Goal: Find contact information: Find contact information

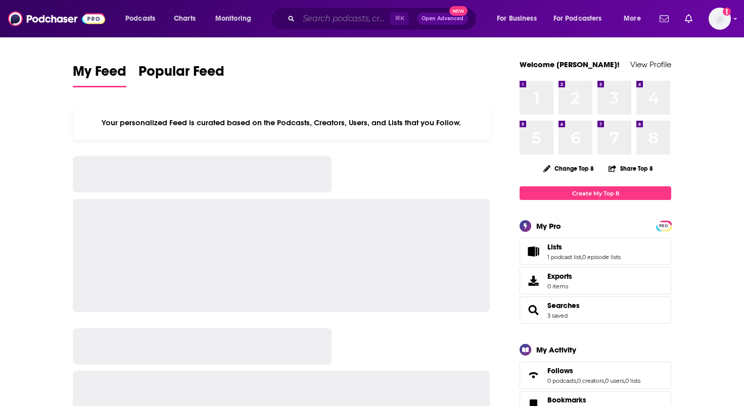
click at [333, 23] on input "Search podcasts, credits, & more..." at bounding box center [344, 19] width 91 height 16
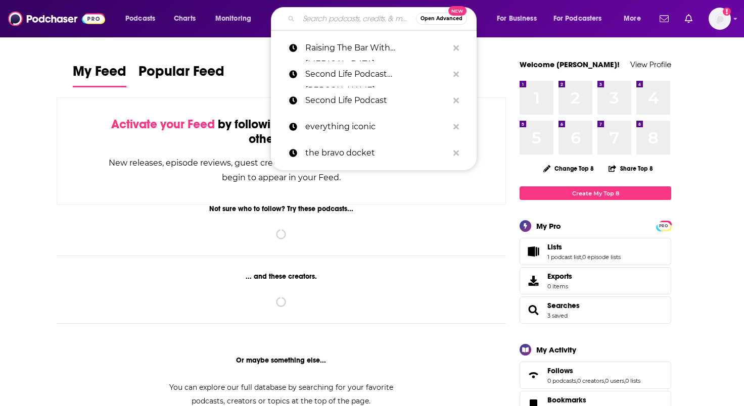
paste input "The Female Founders Podcast"
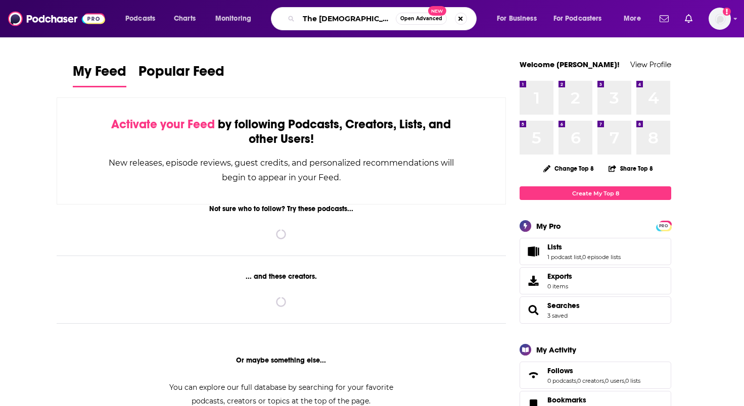
type input "The Female Founders Podcast"
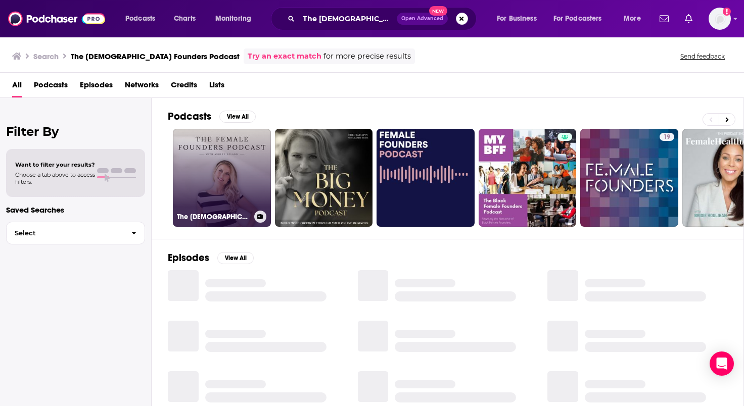
click at [198, 203] on link "The Female Founders Podcast" at bounding box center [222, 178] width 98 height 98
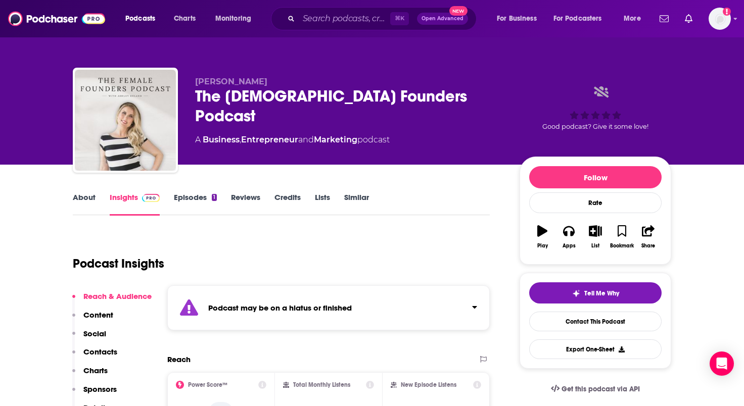
scroll to position [113, 0]
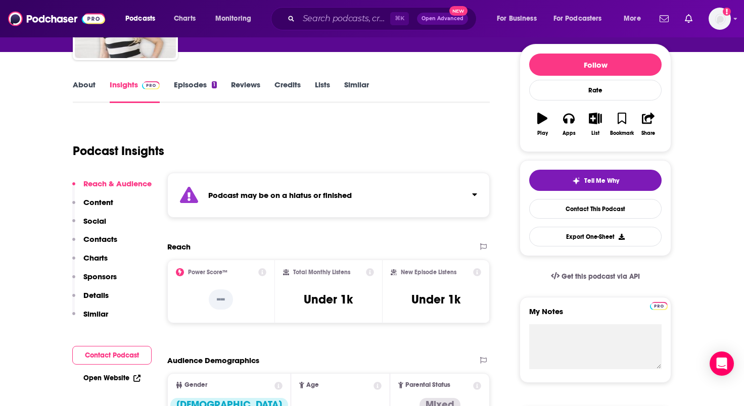
click at [190, 79] on div "About Insights Episodes 1 Reviews Credits Lists Similar" at bounding box center [281, 90] width 417 height 25
click at [191, 85] on link "Episodes 1" at bounding box center [195, 91] width 43 height 23
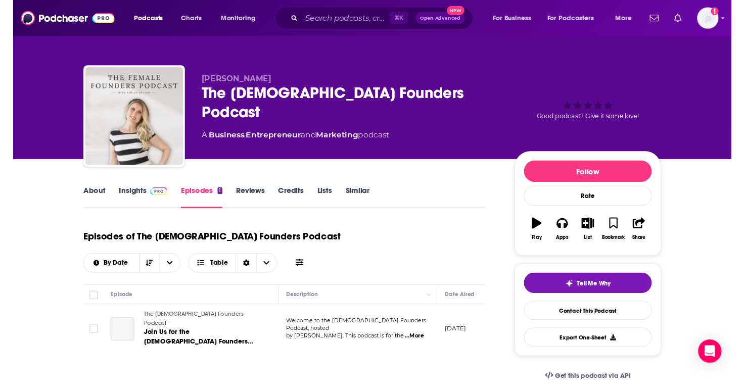
scroll to position [25, 0]
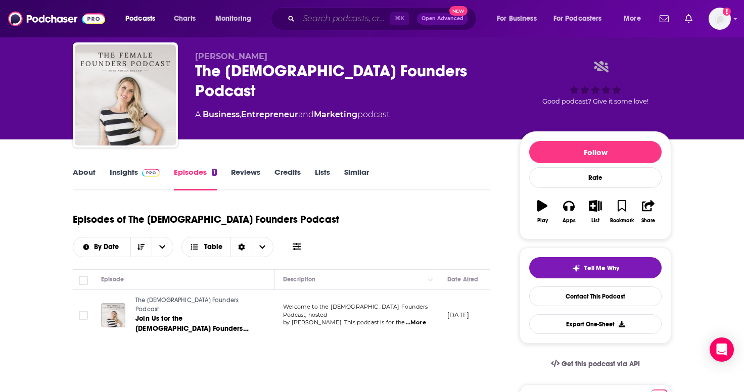
click at [352, 16] on input "Search podcasts, credits, & more..." at bounding box center [344, 19] width 91 height 16
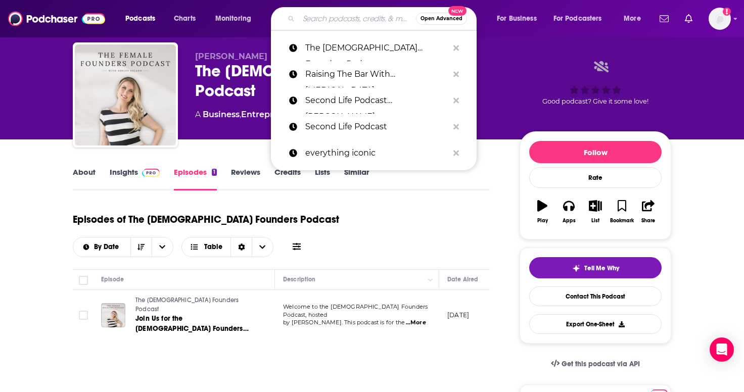
paste input "The Glossy Podcast"
type input "The Glossy Podcast"
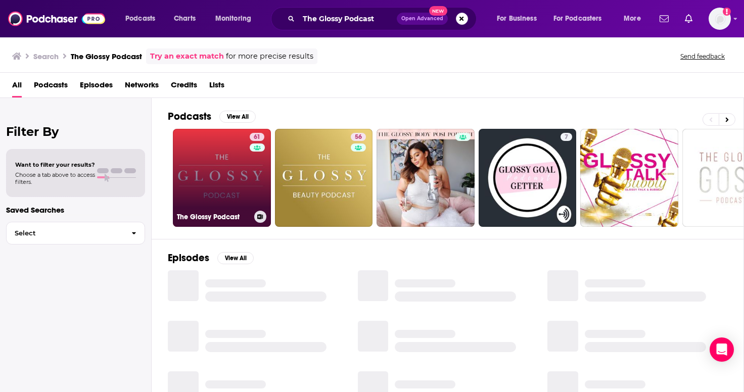
click at [230, 178] on link "61 The Glossy Podcast" at bounding box center [222, 178] width 98 height 98
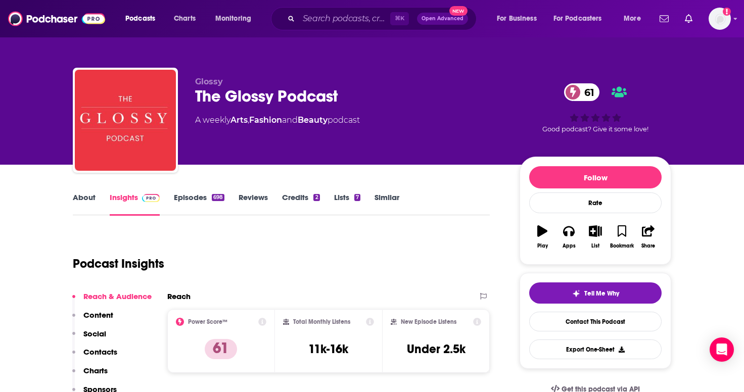
click at [202, 200] on link "Episodes 698" at bounding box center [199, 204] width 51 height 23
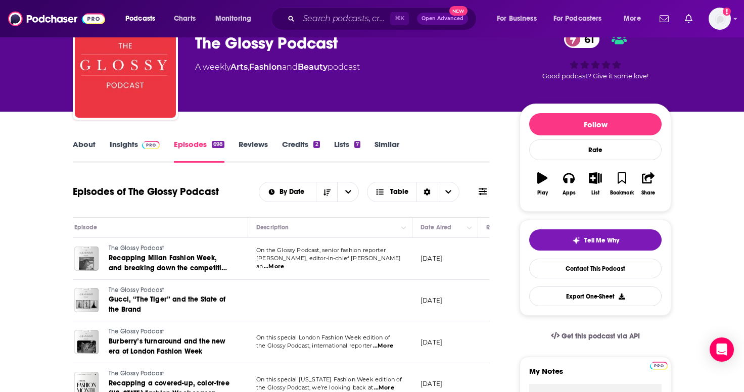
scroll to position [0, 37]
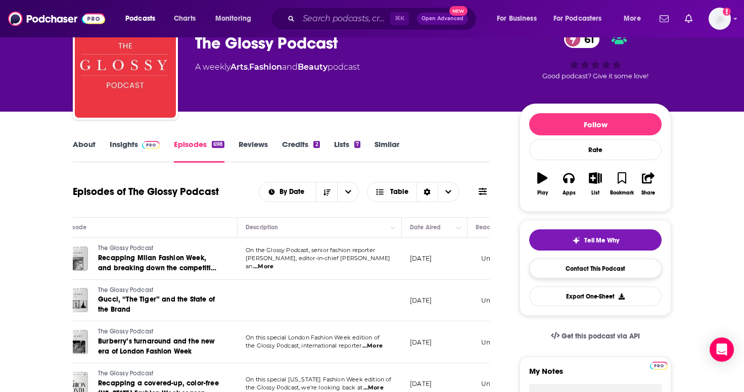
click at [549, 269] on link "Contact This Podcast" at bounding box center [595, 269] width 132 height 20
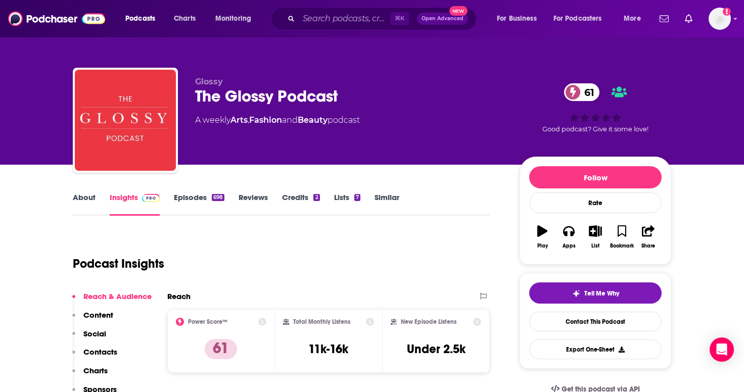
click at [81, 199] on link "About" at bounding box center [84, 204] width 23 height 23
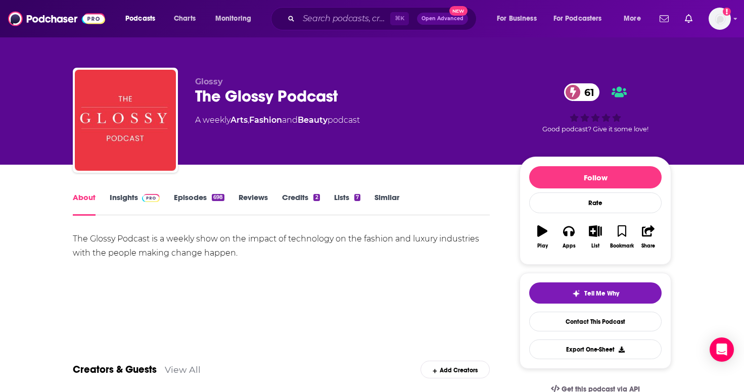
click at [298, 193] on link "Credits 2" at bounding box center [300, 204] width 37 height 23
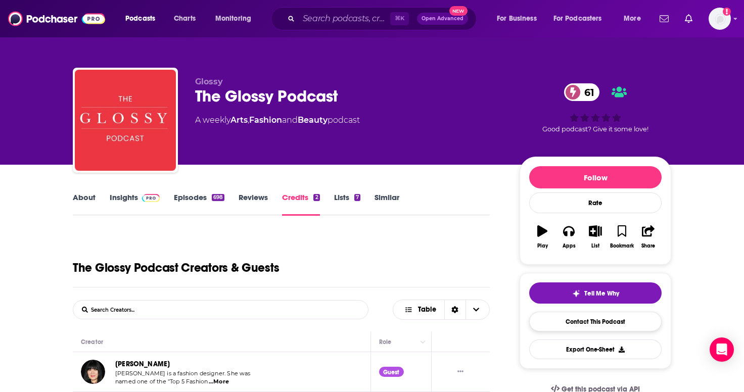
click at [555, 322] on link "Contact This Podcast" at bounding box center [595, 322] width 132 height 20
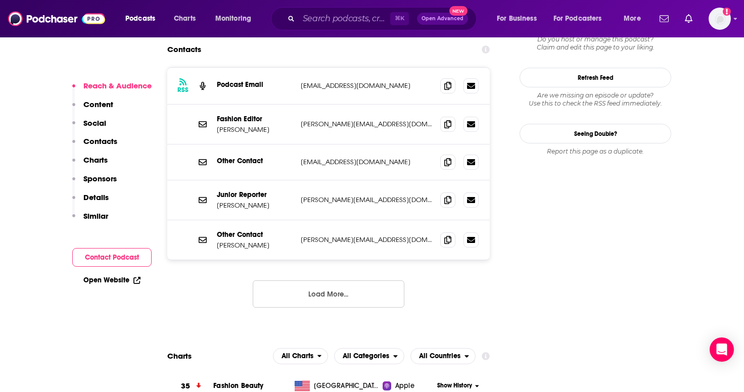
scroll to position [943, 0]
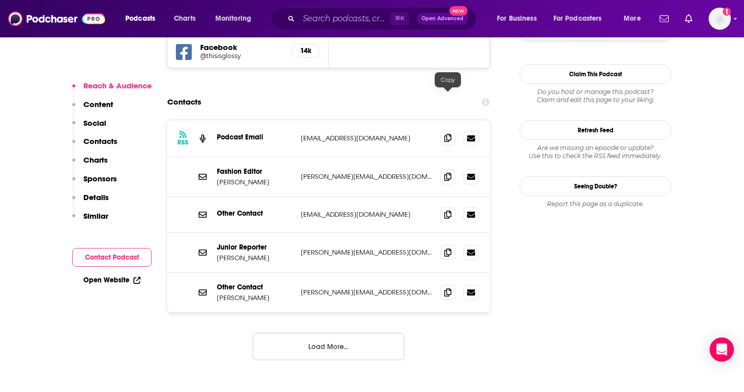
click at [442, 130] on span at bounding box center [447, 137] width 15 height 15
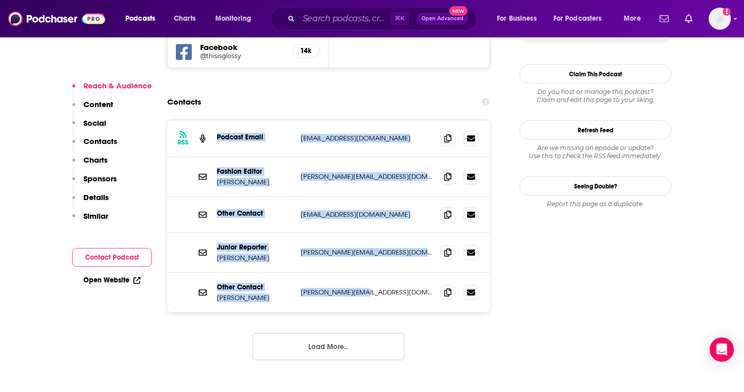
drag, startPoint x: 342, startPoint y: 251, endPoint x: 217, endPoint y: 98, distance: 197.6
click at [217, 120] on div "RSS Podcast Email spatterson@digiday.com spatterson@digiday.com Fashion Editor …" at bounding box center [328, 216] width 323 height 192
copy div "Podcast Email spatterson@digiday.com spatterson@digiday.com Fashion Editor Jill…"
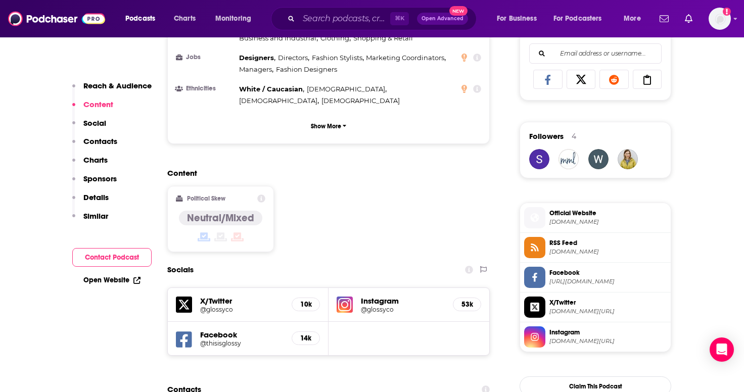
scroll to position [659, 0]
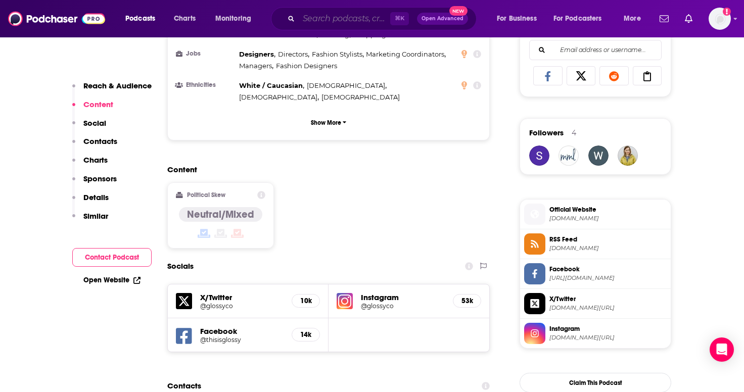
click at [328, 25] on input "Search podcasts, credits, & more..." at bounding box center [344, 19] width 91 height 16
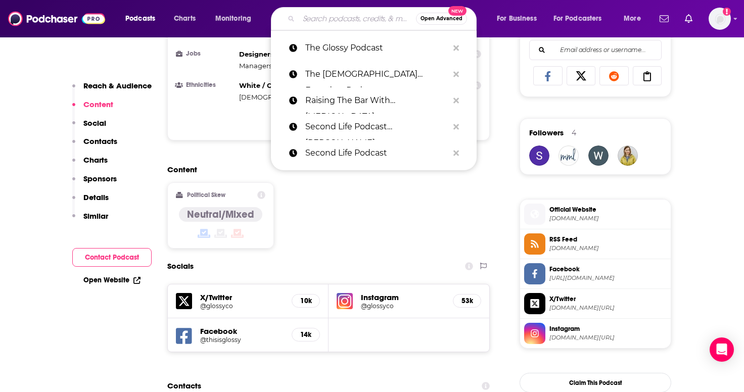
paste input "Found (by TechCrunch) Podcast"
type input "Found (by TechCrunch) Podcast"
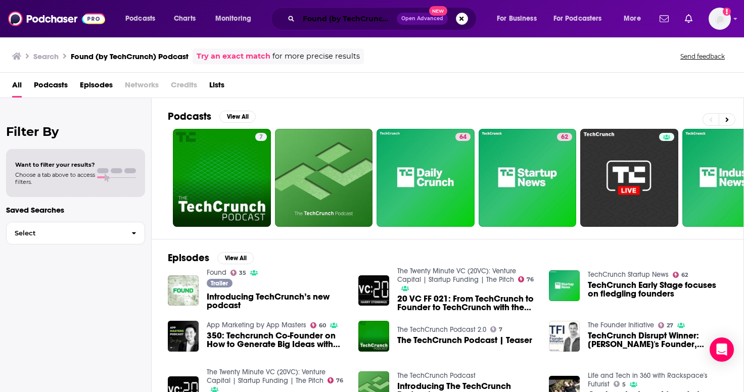
click at [341, 19] on input "Found (by TechCrunch) Podcast" at bounding box center [348, 19] width 98 height 16
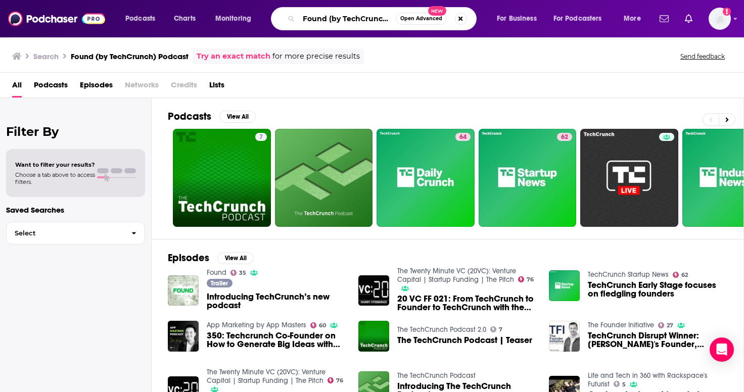
drag, startPoint x: 328, startPoint y: 19, endPoint x: 446, endPoint y: 19, distance: 117.8
click at [446, 19] on div "Found (by TechCrunch) Podcast Open Advanced New" at bounding box center [374, 18] width 206 height 23
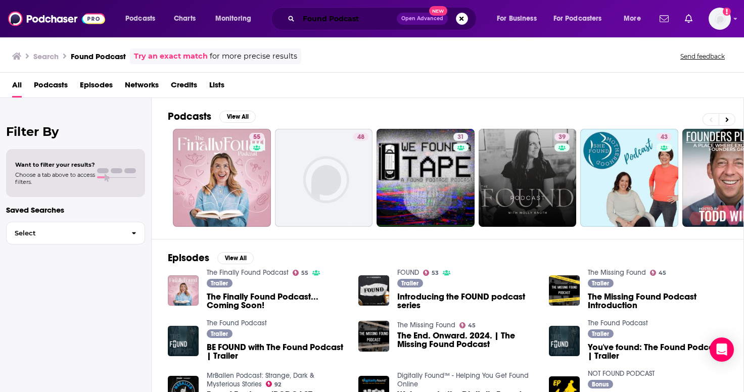
drag, startPoint x: 363, startPoint y: 20, endPoint x: 226, endPoint y: 13, distance: 136.6
click at [226, 13] on div "Podcasts Charts Monitoring Found Podcast Open Advanced New For Business For Pod…" at bounding box center [384, 18] width 532 height 23
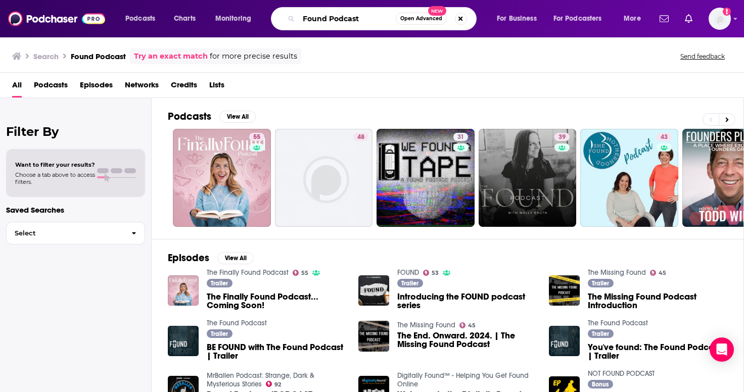
paste input "My First Million"
type input "My First Million Podcast"
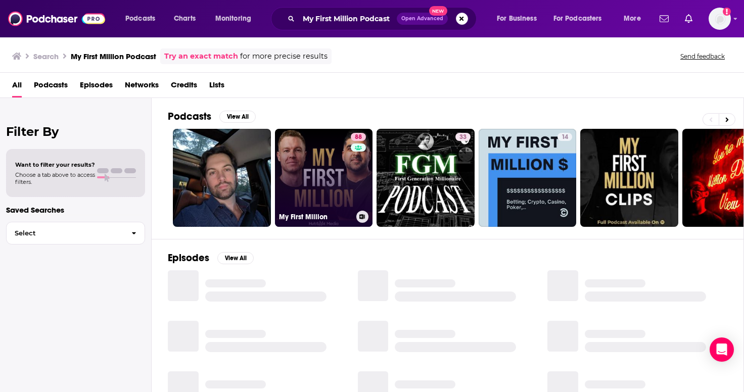
click at [319, 215] on h3 "My First Million" at bounding box center [315, 217] width 73 height 9
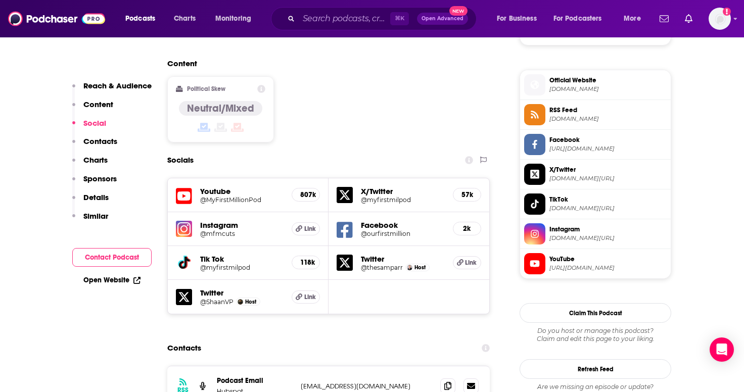
scroll to position [908, 0]
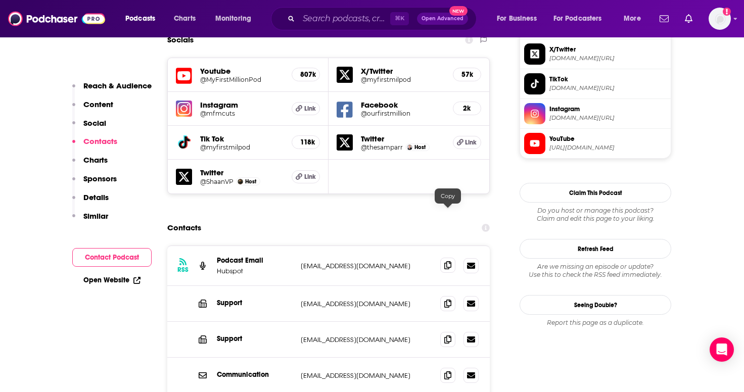
click at [450, 261] on icon at bounding box center [447, 265] width 7 height 8
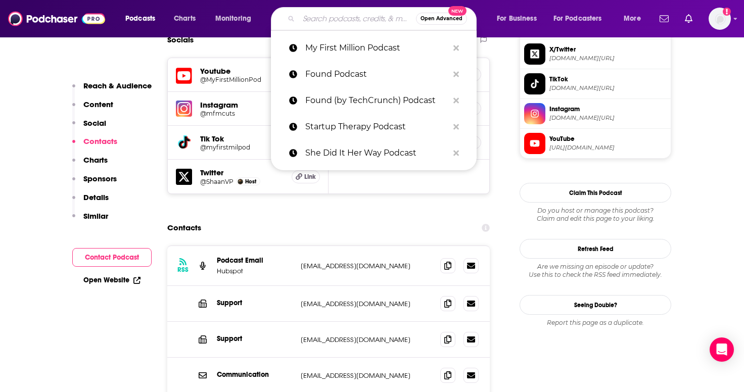
click at [386, 23] on input "Search podcasts, credits, & more..." at bounding box center [357, 19] width 117 height 16
paste input "This Week In Startups Podcast"
type input "This Week In Startups Podcast"
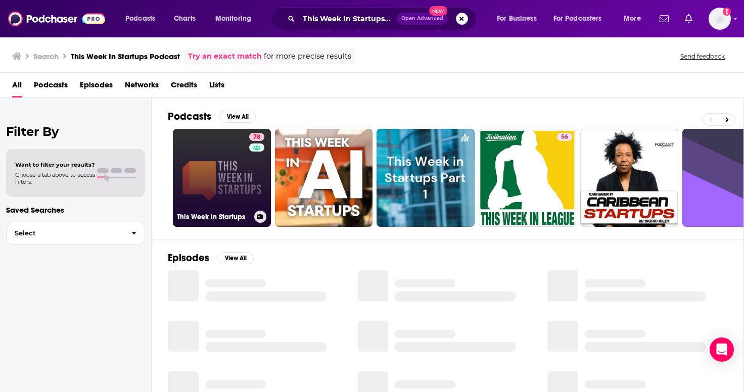
click at [202, 167] on link "78 This Week in Startups" at bounding box center [222, 178] width 98 height 98
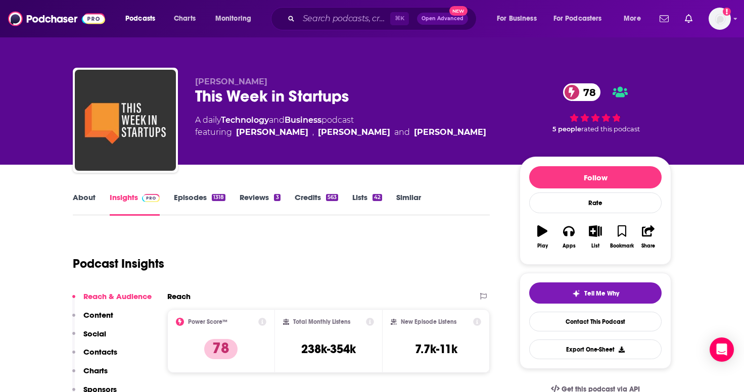
scroll to position [62, 0]
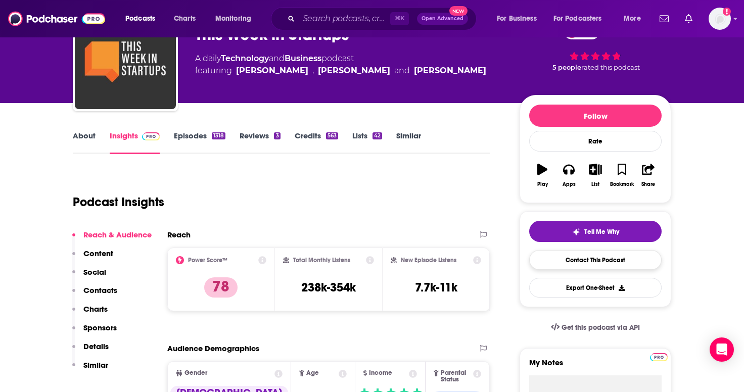
click at [558, 264] on link "Contact This Podcast" at bounding box center [595, 260] width 132 height 20
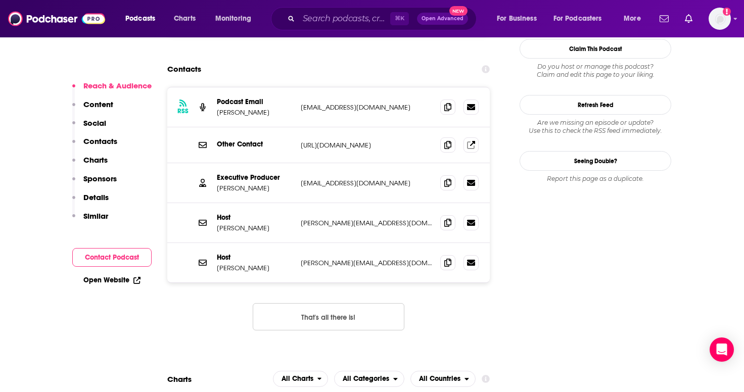
scroll to position [1025, 0]
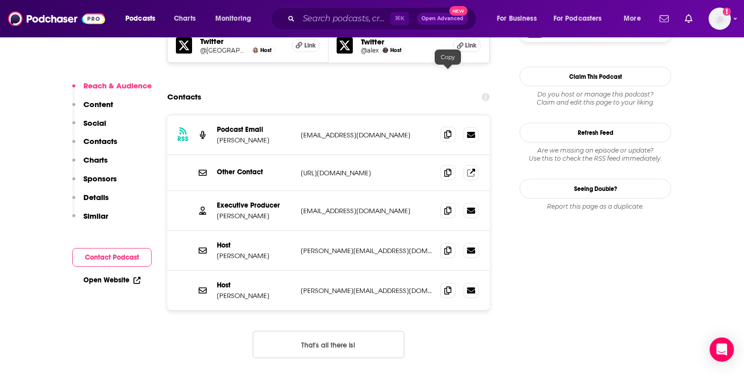
click at [442, 127] on span at bounding box center [447, 134] width 15 height 15
click at [442, 203] on span at bounding box center [447, 210] width 15 height 15
click at [326, 19] on input "Search podcasts, credits, & more..." at bounding box center [344, 19] width 91 height 16
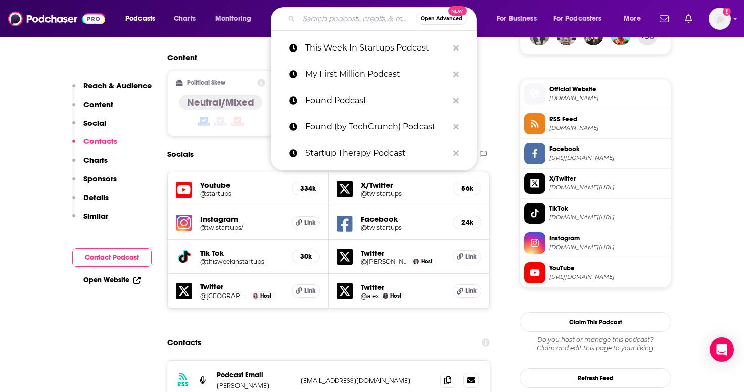
scroll to position [774, 0]
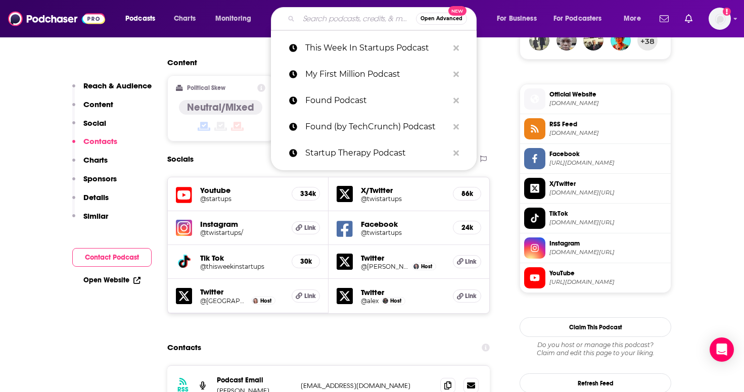
click at [580, 102] on span "thisweekinstartups.com" at bounding box center [607, 104] width 117 height 8
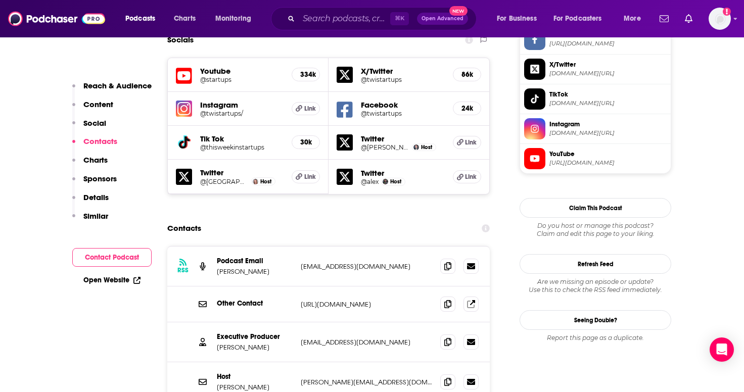
scroll to position [907, 0]
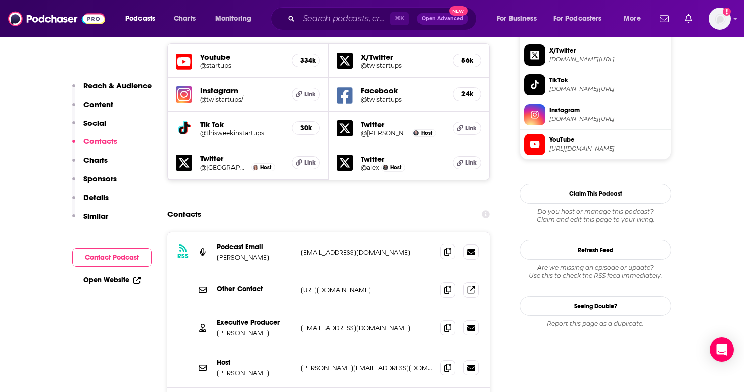
click at [448, 244] on span at bounding box center [447, 251] width 15 height 15
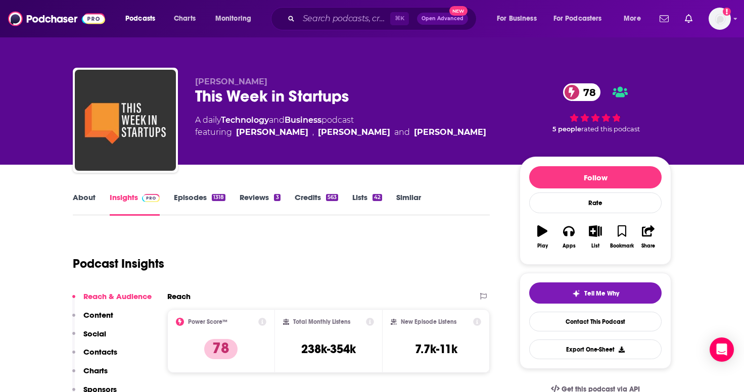
scroll to position [0, 0]
click at [6, 139] on div "Jason Calacanis This Week in Startups 78 A daily Technology and Business podcas…" at bounding box center [372, 82] width 744 height 165
click at [302, 1] on div "Podcasts Charts Monitoring ⌘ K Open Advanced New For Business For Podcasters Mo…" at bounding box center [372, 18] width 744 height 37
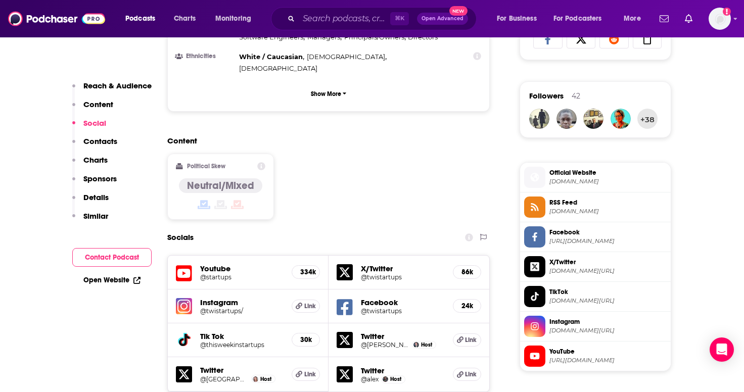
scroll to position [581, 0]
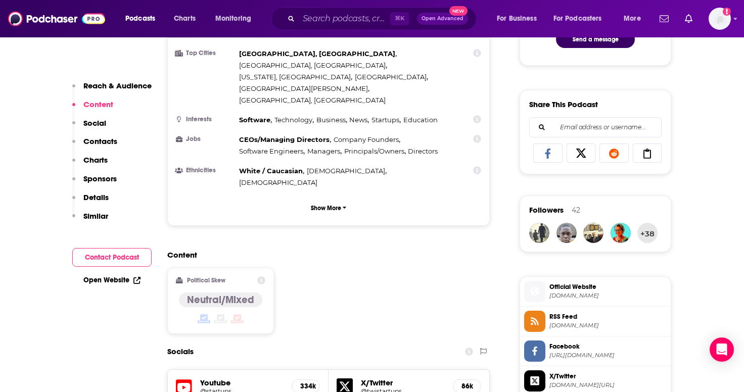
click at [575, 297] on span "thisweekinstartups.com" at bounding box center [607, 296] width 117 height 8
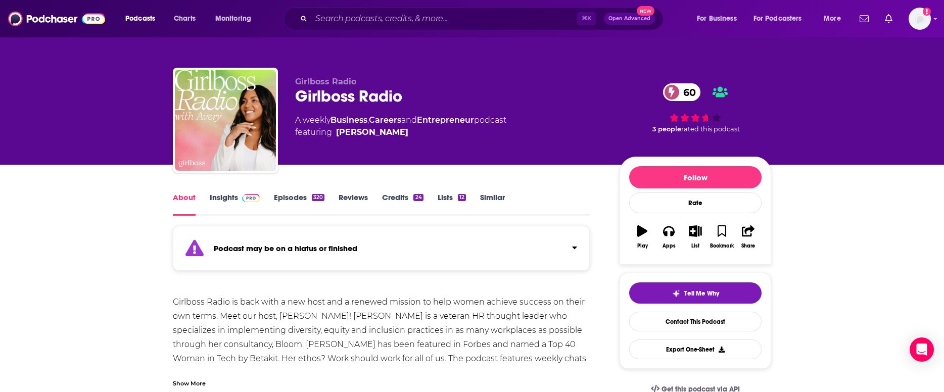
click at [298, 202] on link "Episodes 320" at bounding box center [299, 204] width 51 height 23
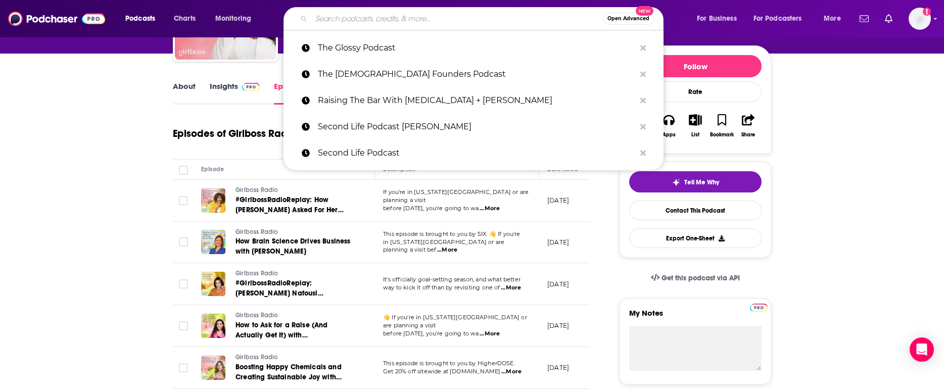
click at [343, 13] on input "Search podcasts, credits, & more..." at bounding box center [457, 19] width 292 height 16
paste input "She Did It Her Way Podcast"
type input "She Did It Her Way Podcast"
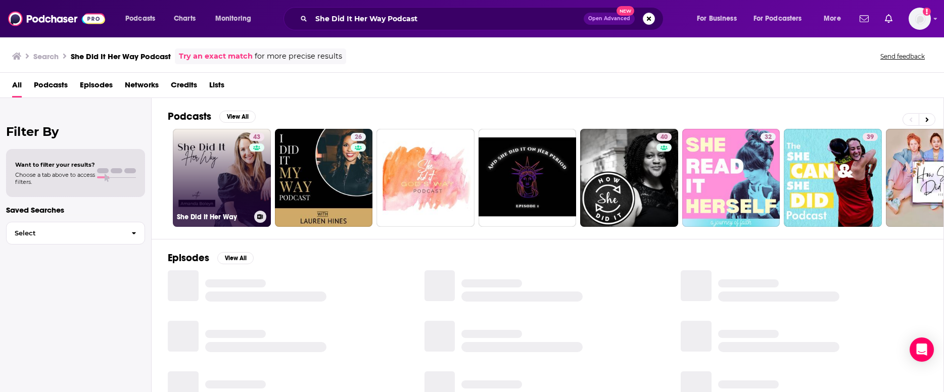
click at [232, 189] on link "43 She Did It Her Way" at bounding box center [222, 178] width 98 height 98
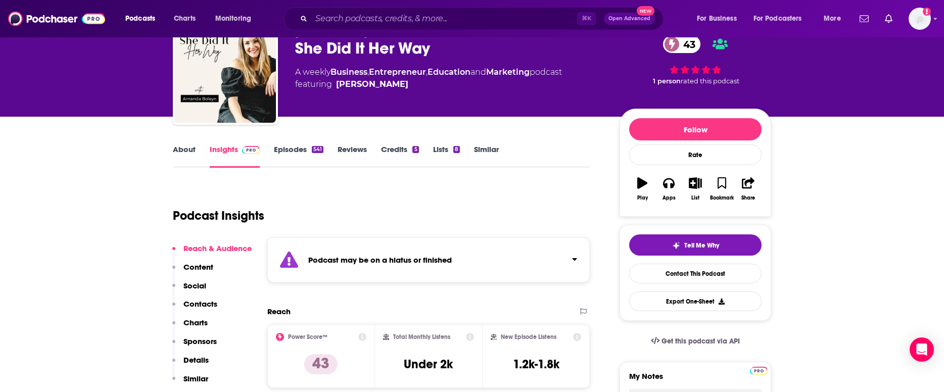
scroll to position [81, 0]
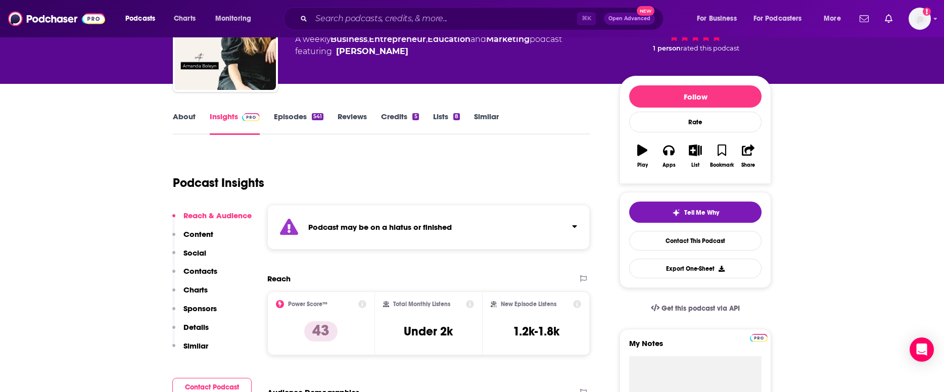
click at [310, 122] on link "Episodes 541" at bounding box center [299, 123] width 50 height 23
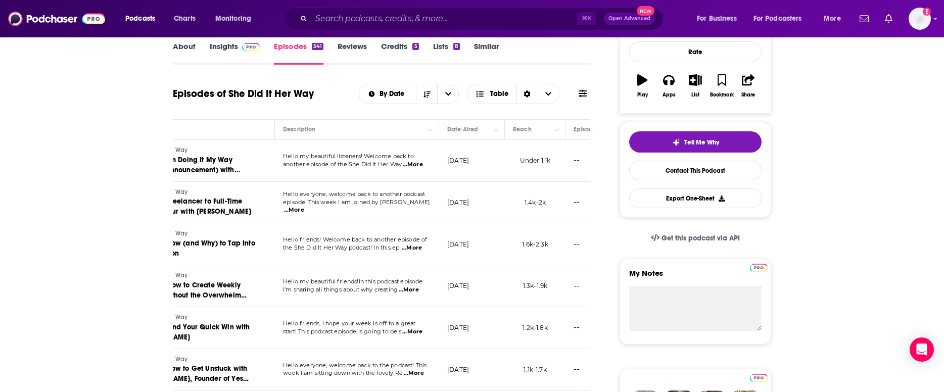
scroll to position [0, 111]
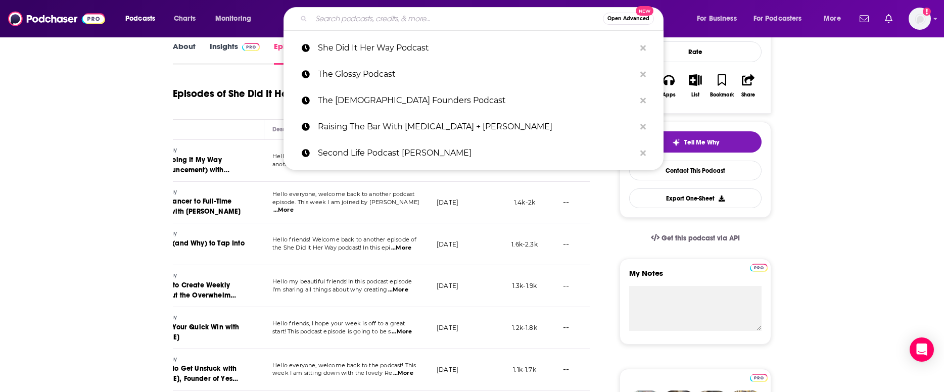
click at [563, 16] on input "Search podcasts, credits, & more..." at bounding box center [457, 19] width 292 height 16
paste input "Startup Therapy Podcast"
type input "Startup Therapy Podcast"
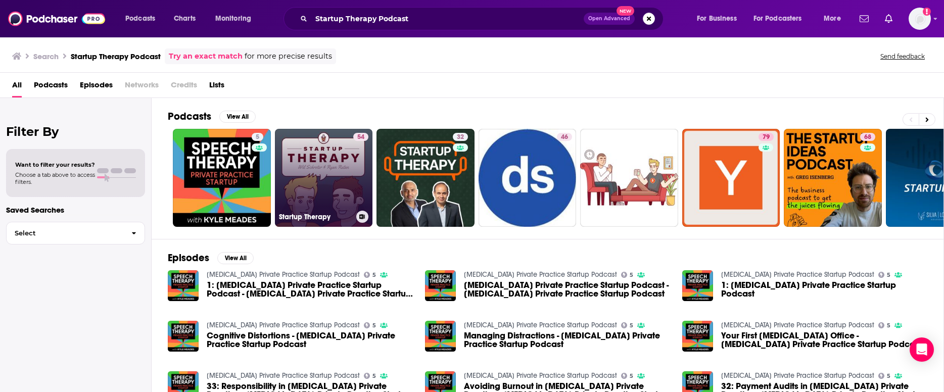
click at [338, 169] on link "54 Startup Therapy" at bounding box center [324, 178] width 98 height 98
click at [406, 21] on input "Startup Therapy Podcast" at bounding box center [447, 19] width 272 height 16
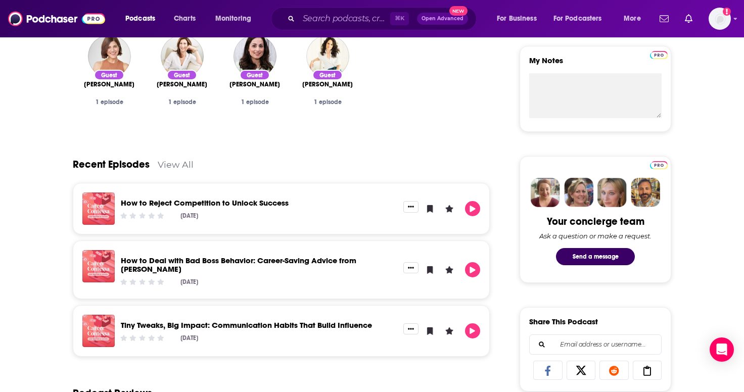
scroll to position [143, 0]
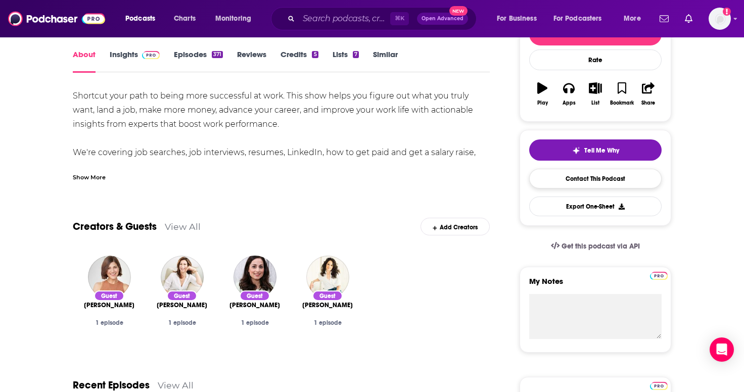
click at [576, 181] on link "Contact This Podcast" at bounding box center [595, 179] width 132 height 20
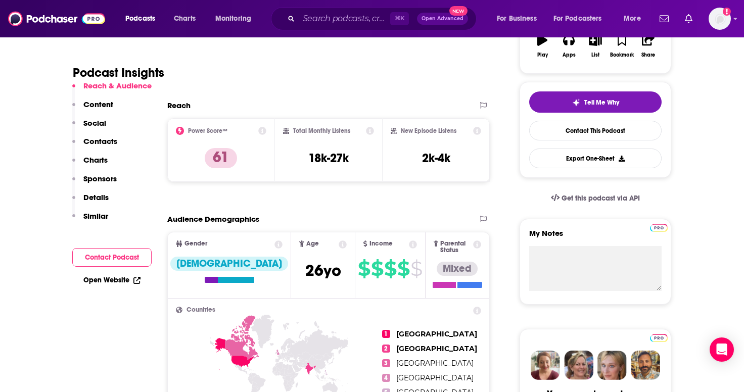
click at [105, 144] on p "Contacts" at bounding box center [100, 141] width 34 height 10
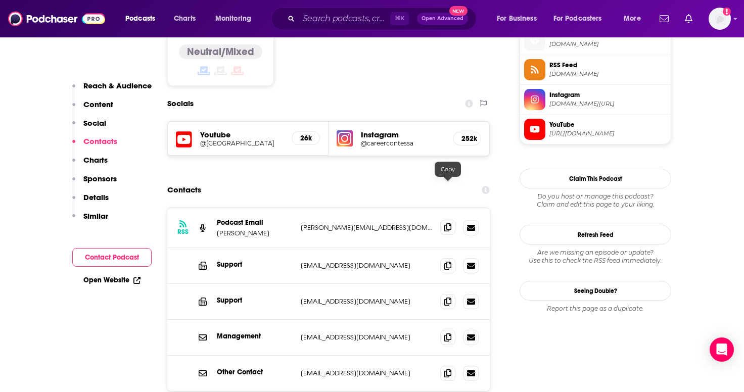
click at [447, 223] on icon at bounding box center [447, 227] width 7 height 8
click at [439, 208] on div "RSS Podcast Email Mari Llewellyn michaela@copilotcollective.co michaela@copilot…" at bounding box center [328, 228] width 323 height 40
click at [444, 223] on icon at bounding box center [447, 227] width 7 height 8
drag, startPoint x: 217, startPoint y: 192, endPoint x: 264, endPoint y: 194, distance: 47.5
click at [264, 229] on p "[PERSON_NAME]" at bounding box center [255, 233] width 76 height 9
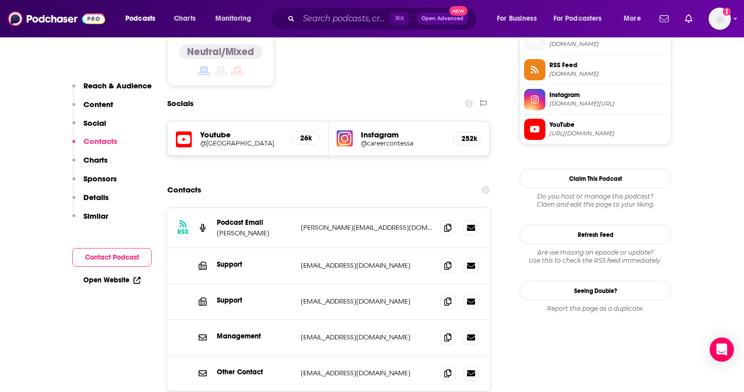
copy p "[PERSON_NAME]"
click at [445, 223] on icon at bounding box center [447, 227] width 7 height 8
drag, startPoint x: 267, startPoint y: 196, endPoint x: 216, endPoint y: 196, distance: 51.1
click at [216, 208] on div "RSS Podcast Email Mari Llewellyn michaela@copilotcollective.co michaela@copilot…" at bounding box center [328, 228] width 323 height 40
copy p "[PERSON_NAME]"
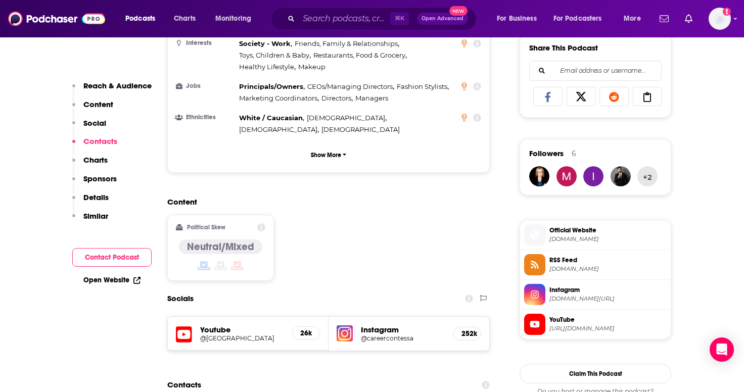
scroll to position [835, 0]
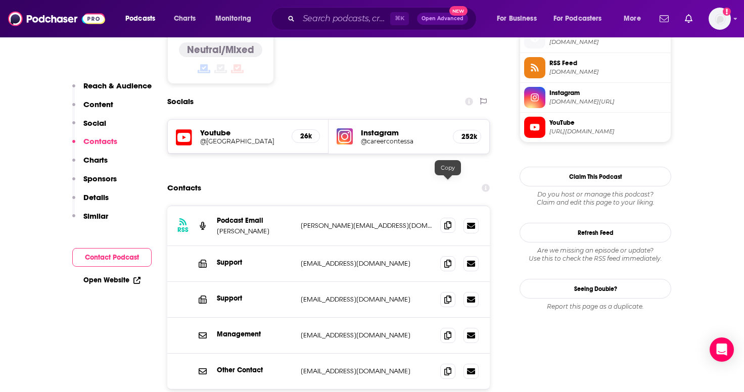
click at [444, 221] on icon at bounding box center [447, 225] width 7 height 8
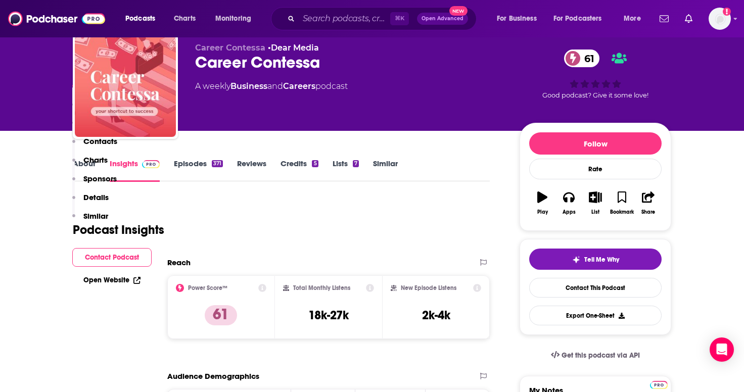
scroll to position [869, 0]
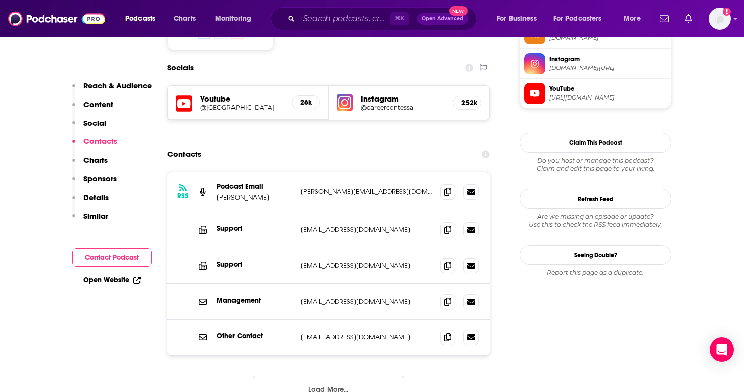
click at [583, 103] on span "YouTube https://www.youtube.com/@CareerContessa" at bounding box center [605, 93] width 121 height 20
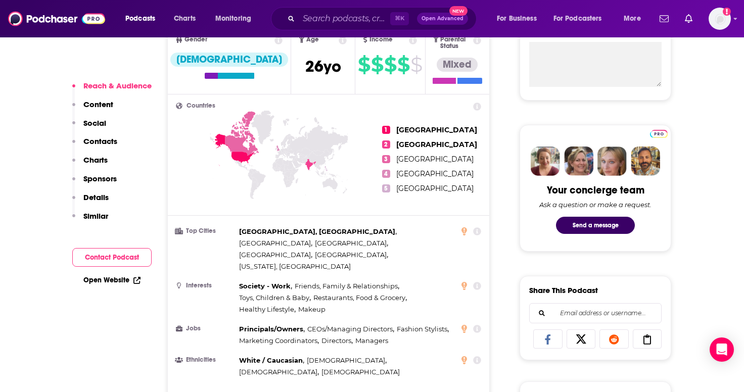
scroll to position [781, 0]
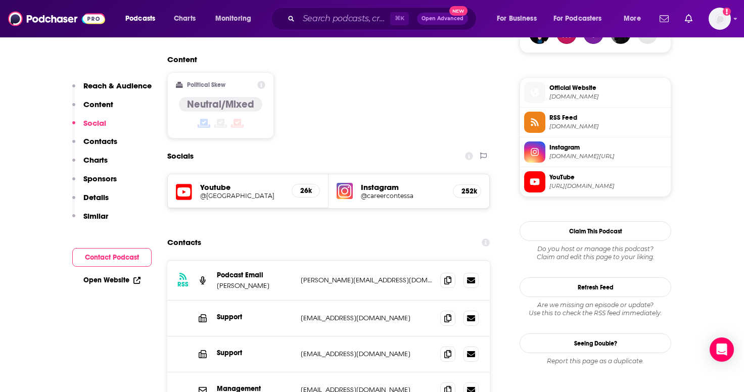
click at [582, 158] on span "[DOMAIN_NAME][URL]" at bounding box center [607, 157] width 117 height 8
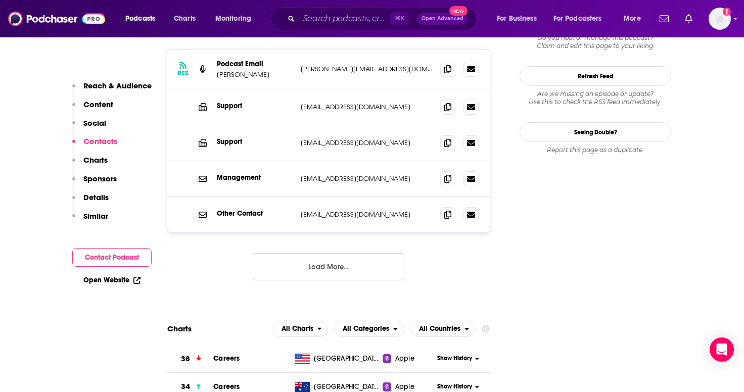
scroll to position [1239, 0]
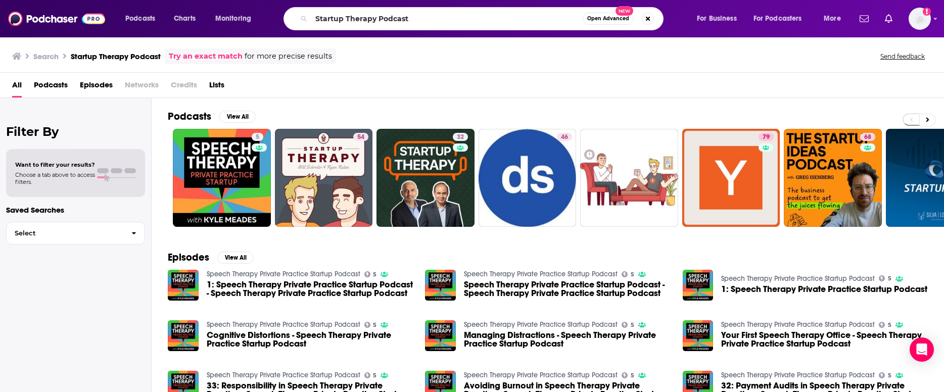
drag, startPoint x: 441, startPoint y: 22, endPoint x: 292, endPoint y: 9, distance: 150.2
click at [292, 9] on div "Startup Therapy Podcast Open Advanced New" at bounding box center [474, 18] width 380 height 23
type input "The [DEMOGRAPHIC_DATA] (Career Contessa)"
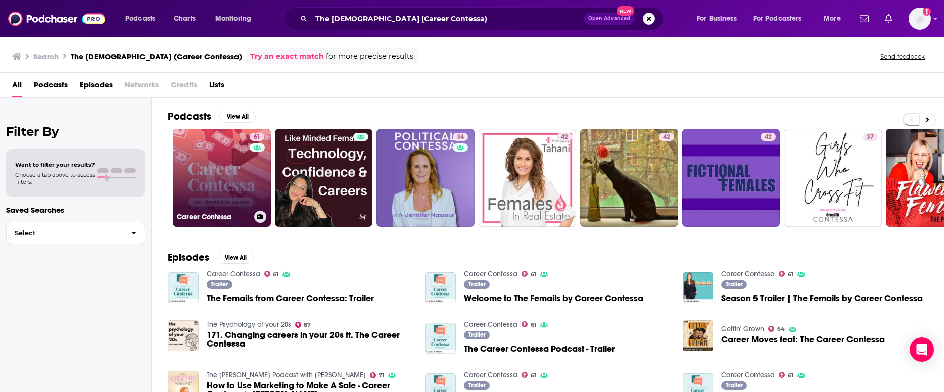
click at [233, 222] on div "Career Contessa" at bounding box center [222, 217] width 90 height 12
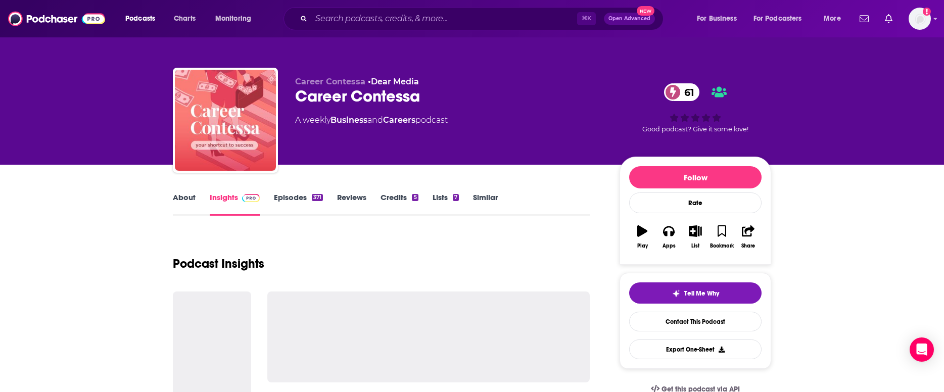
scroll to position [286, 0]
